Goal: Find specific page/section: Find specific page/section

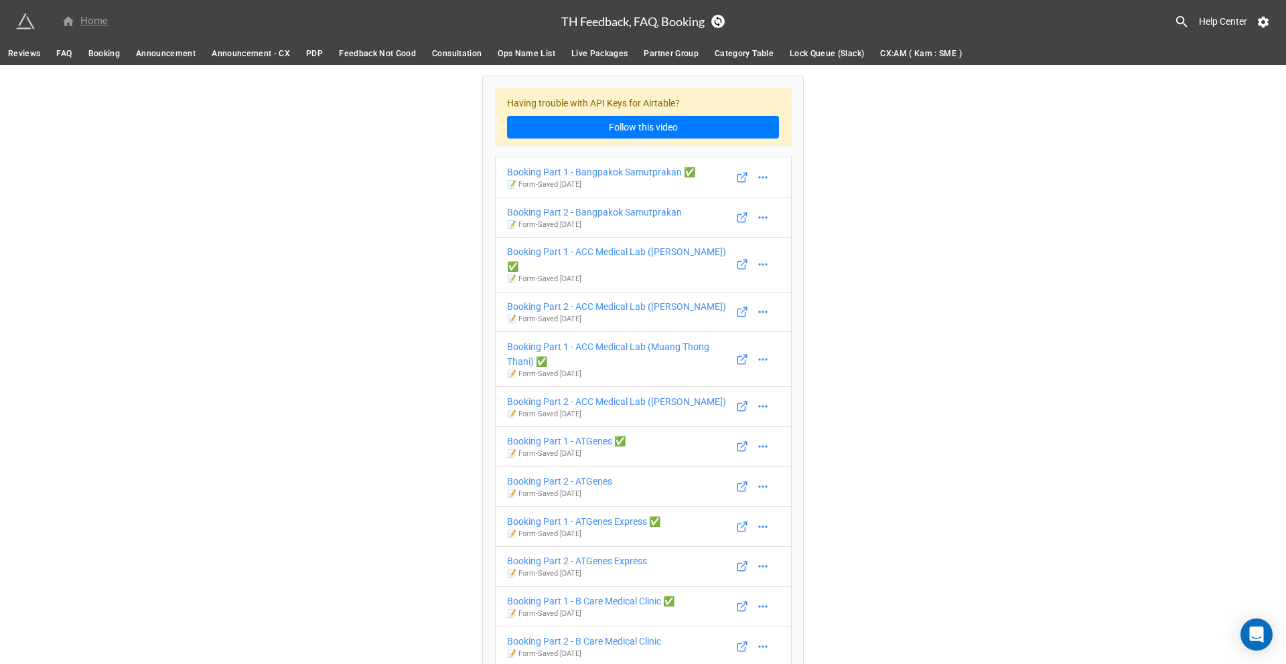
click at [86, 19] on div "Home" at bounding box center [85, 21] width 46 height 16
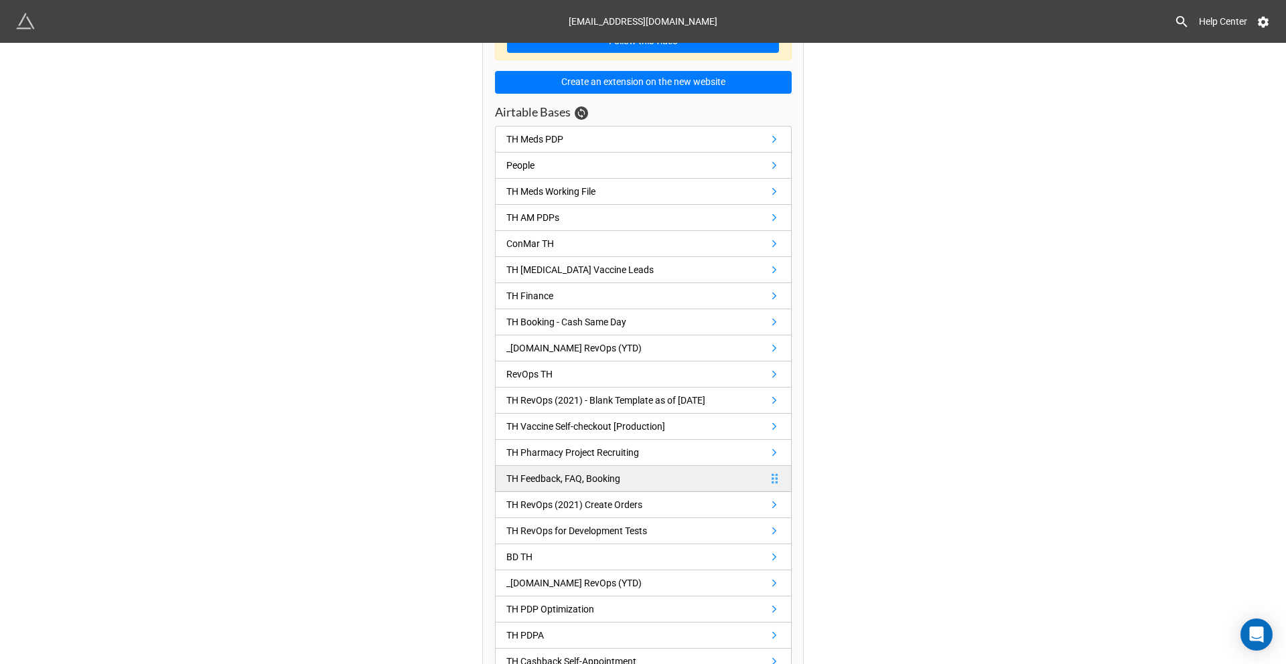
scroll to position [57, 0]
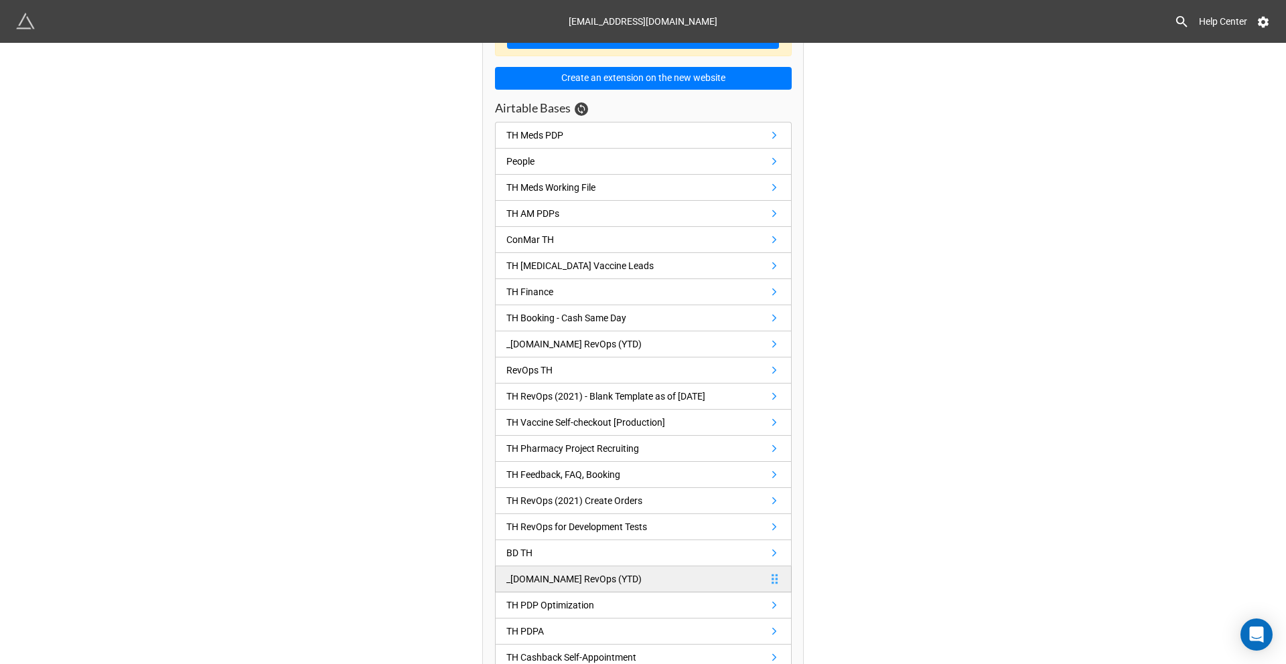
click at [585, 581] on div "_[DOMAIN_NAME] RevOps (YTD)" at bounding box center [573, 579] width 135 height 15
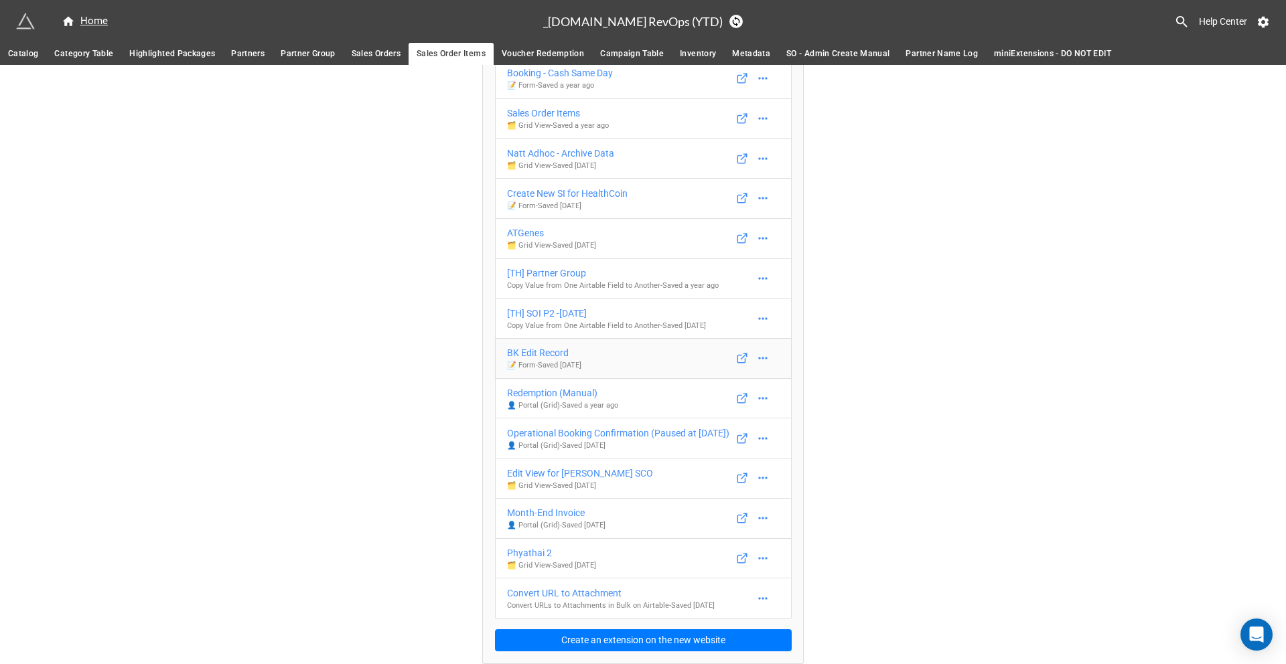
scroll to position [473, 0]
click at [546, 386] on div "Redemption (Manual)" at bounding box center [562, 393] width 111 height 15
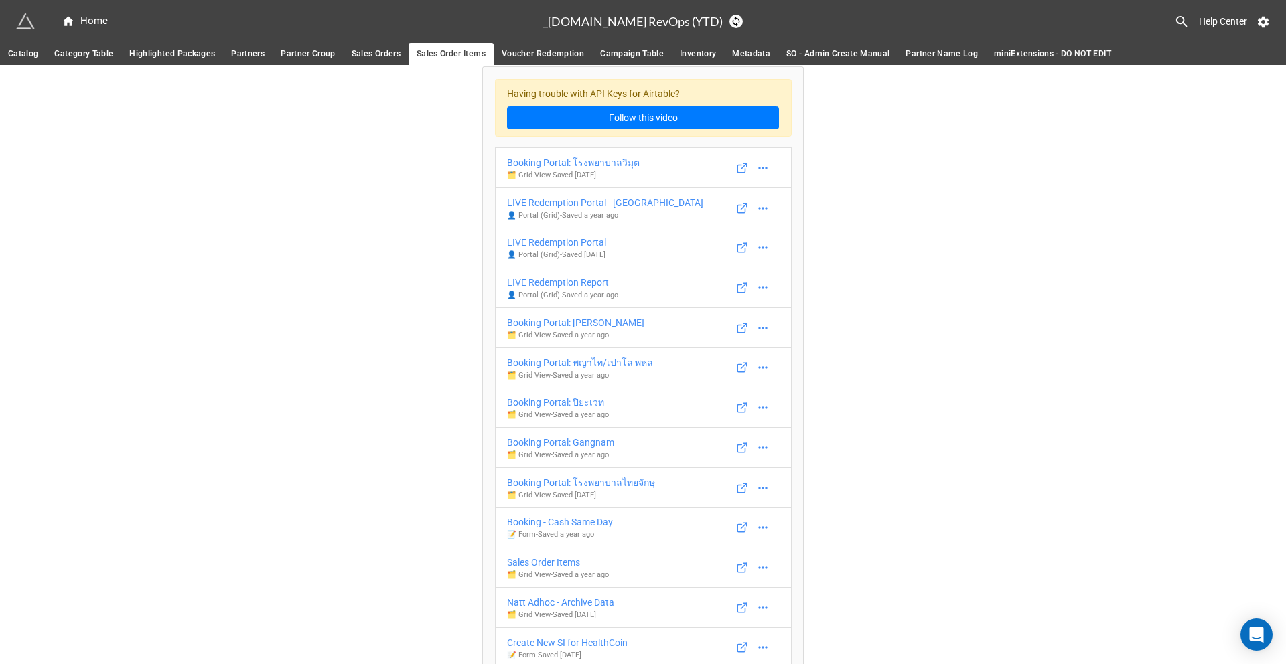
scroll to position [0, 0]
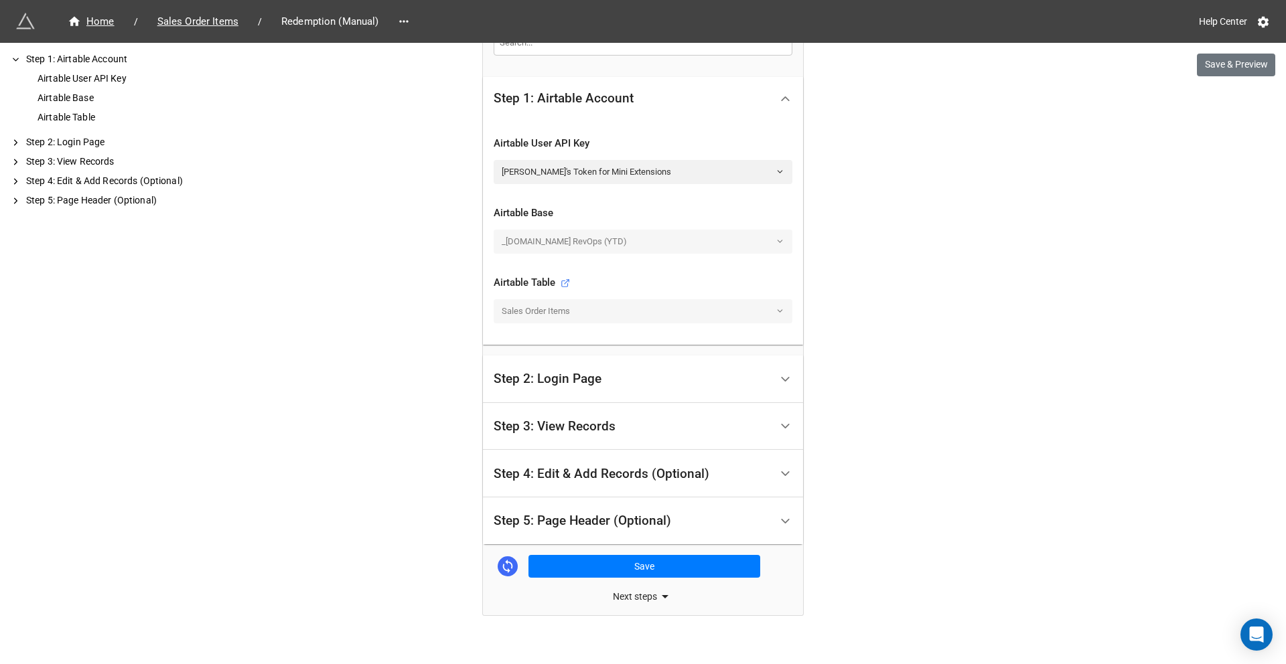
scroll to position [343, 0]
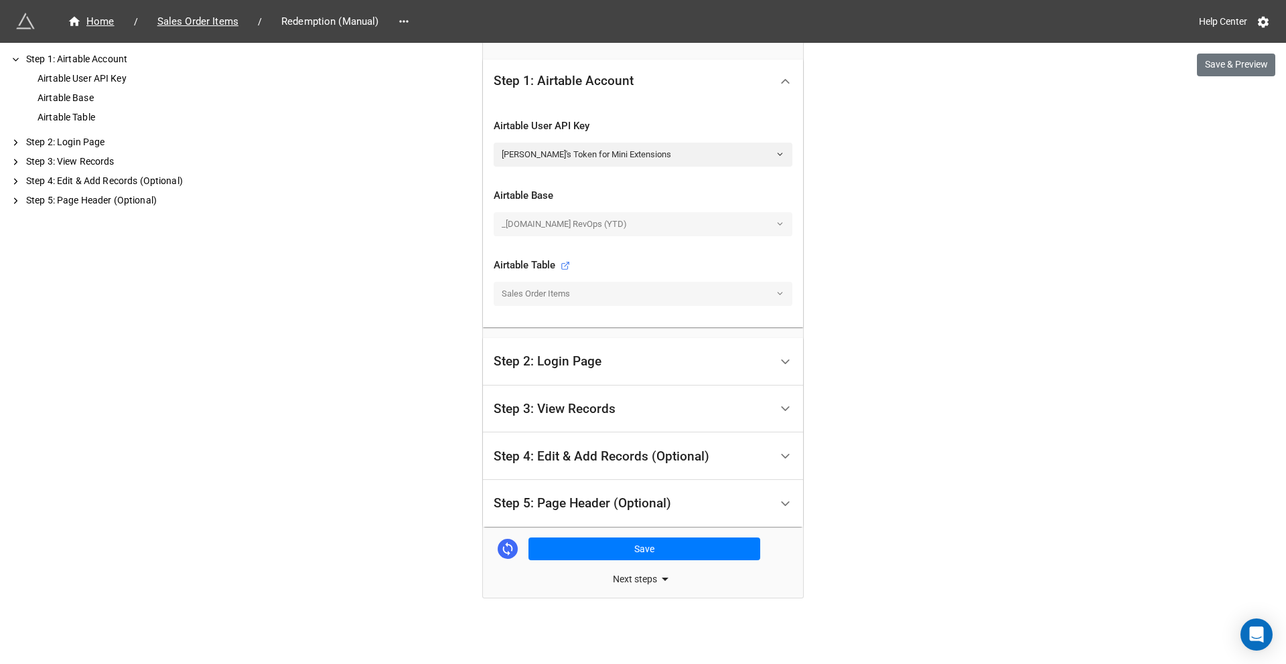
click at [655, 403] on div "Step 3: View Records" at bounding box center [631, 409] width 277 height 31
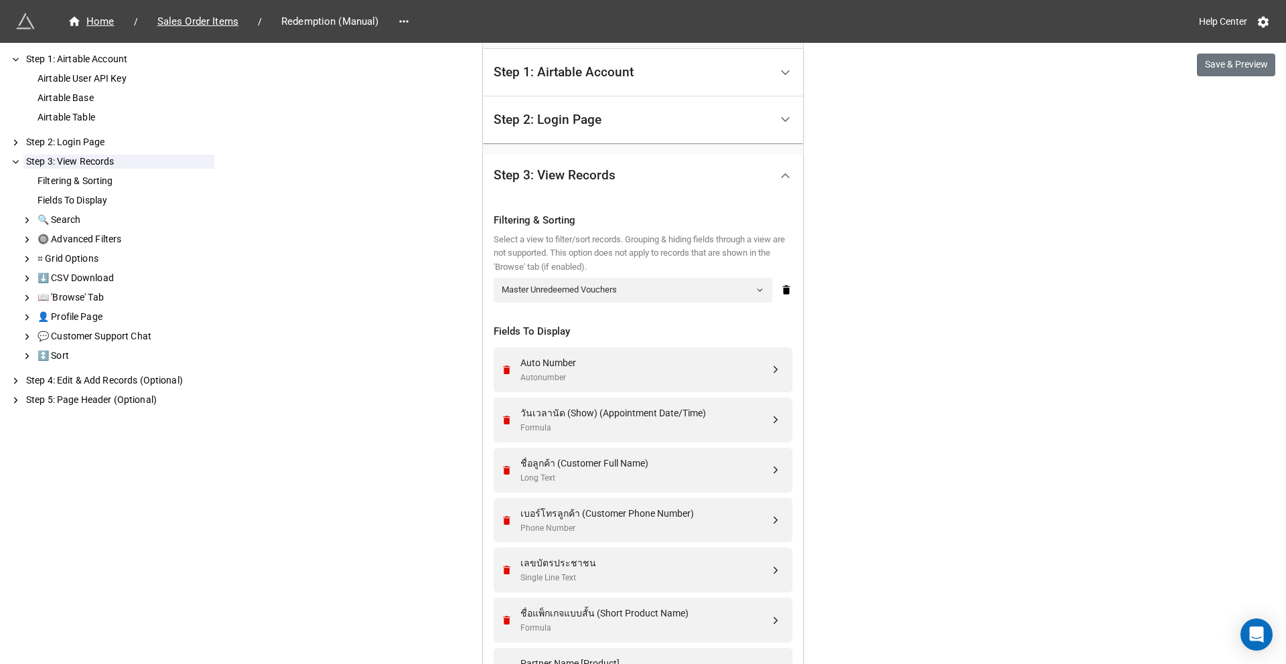
click at [610, 170] on div "Step 3: View Records" at bounding box center [554, 175] width 122 height 13
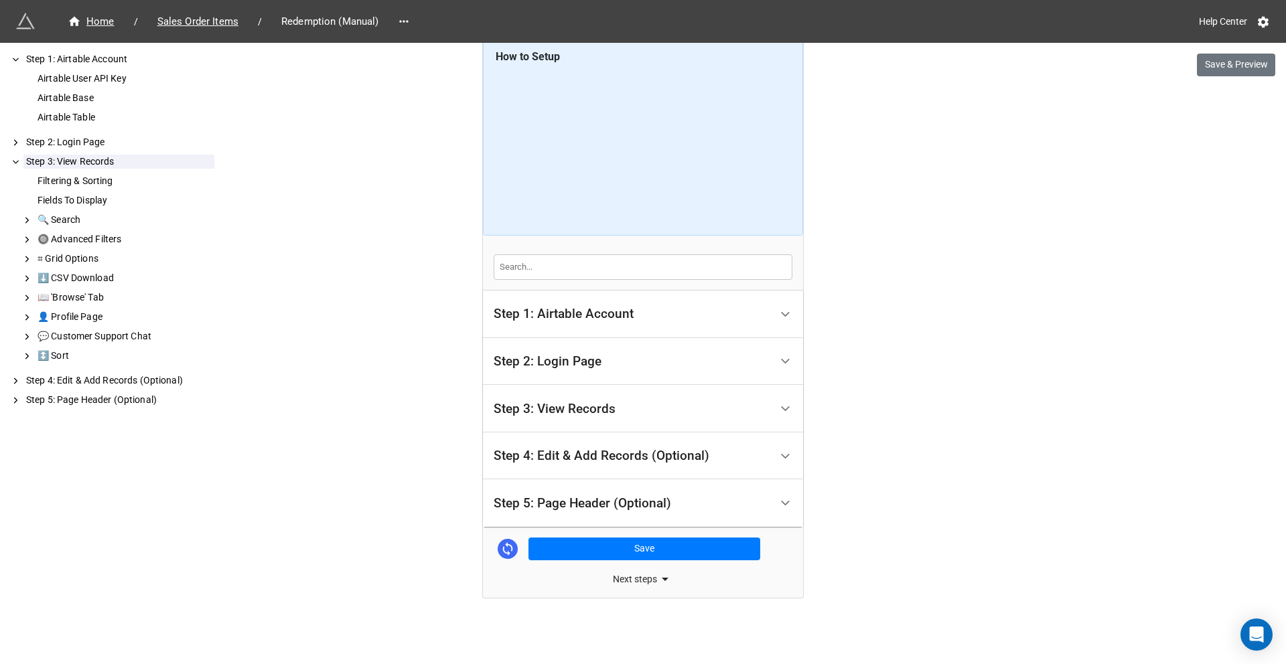
click at [1080, 179] on div "We have released a newer version of this extension with many improvements! It's…" at bounding box center [643, 281] width 1286 height 765
